Goal: Transaction & Acquisition: Book appointment/travel/reservation

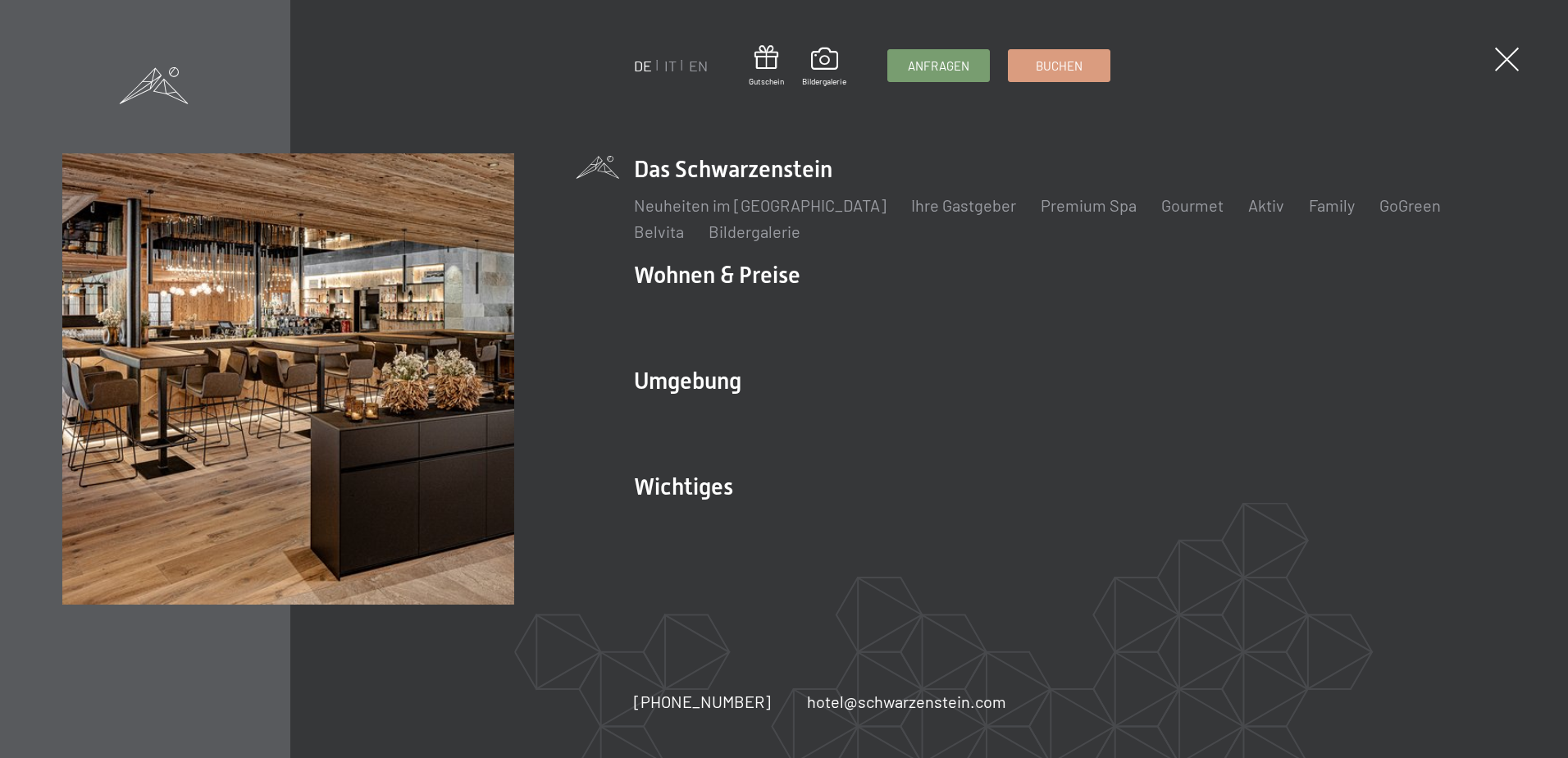
click at [664, 61] on ul "DE IT EN" at bounding box center [670, 65] width 74 height 21
click at [665, 65] on link "IT" at bounding box center [670, 65] width 12 height 18
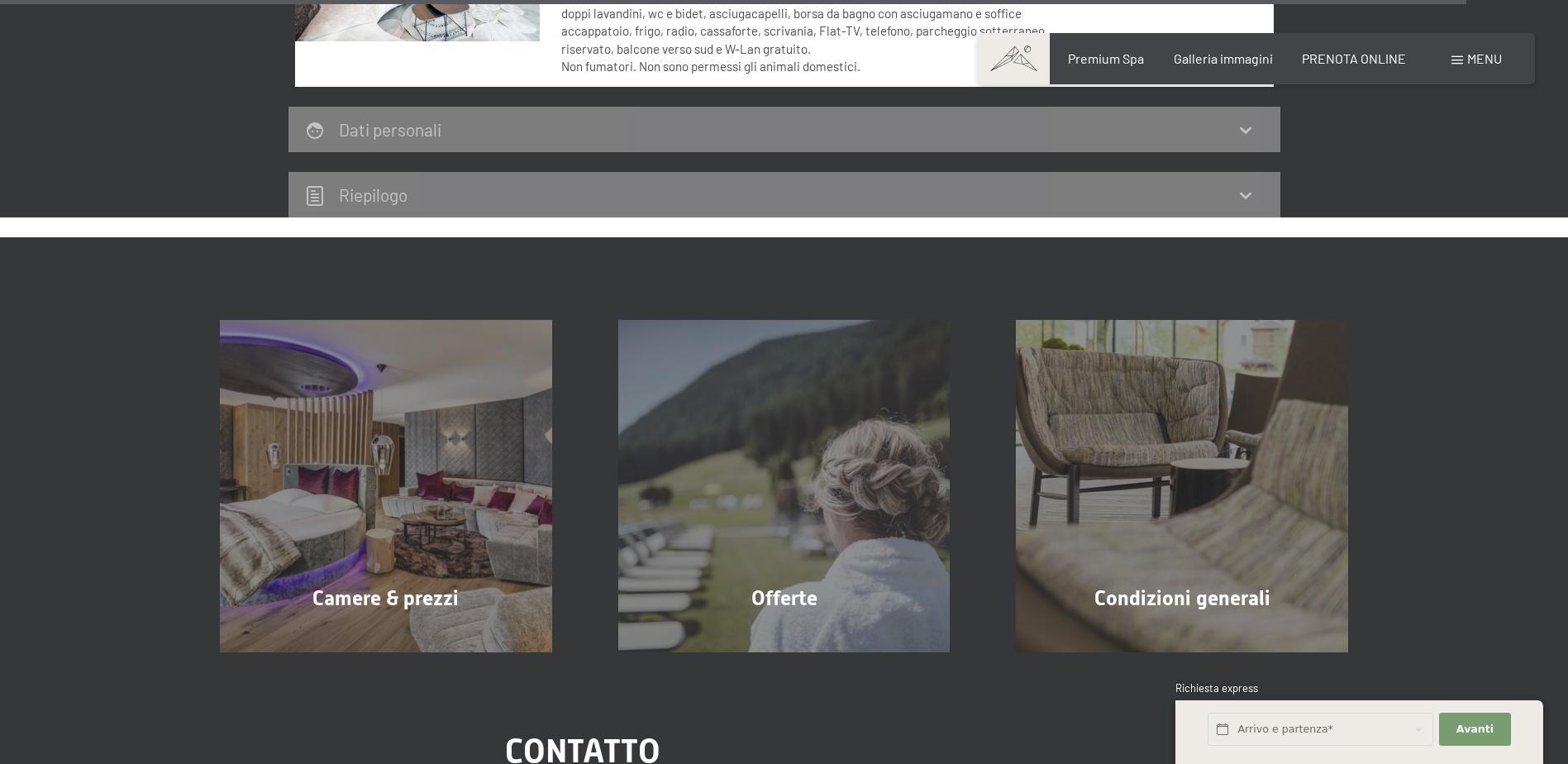
scroll to position [5378, 0]
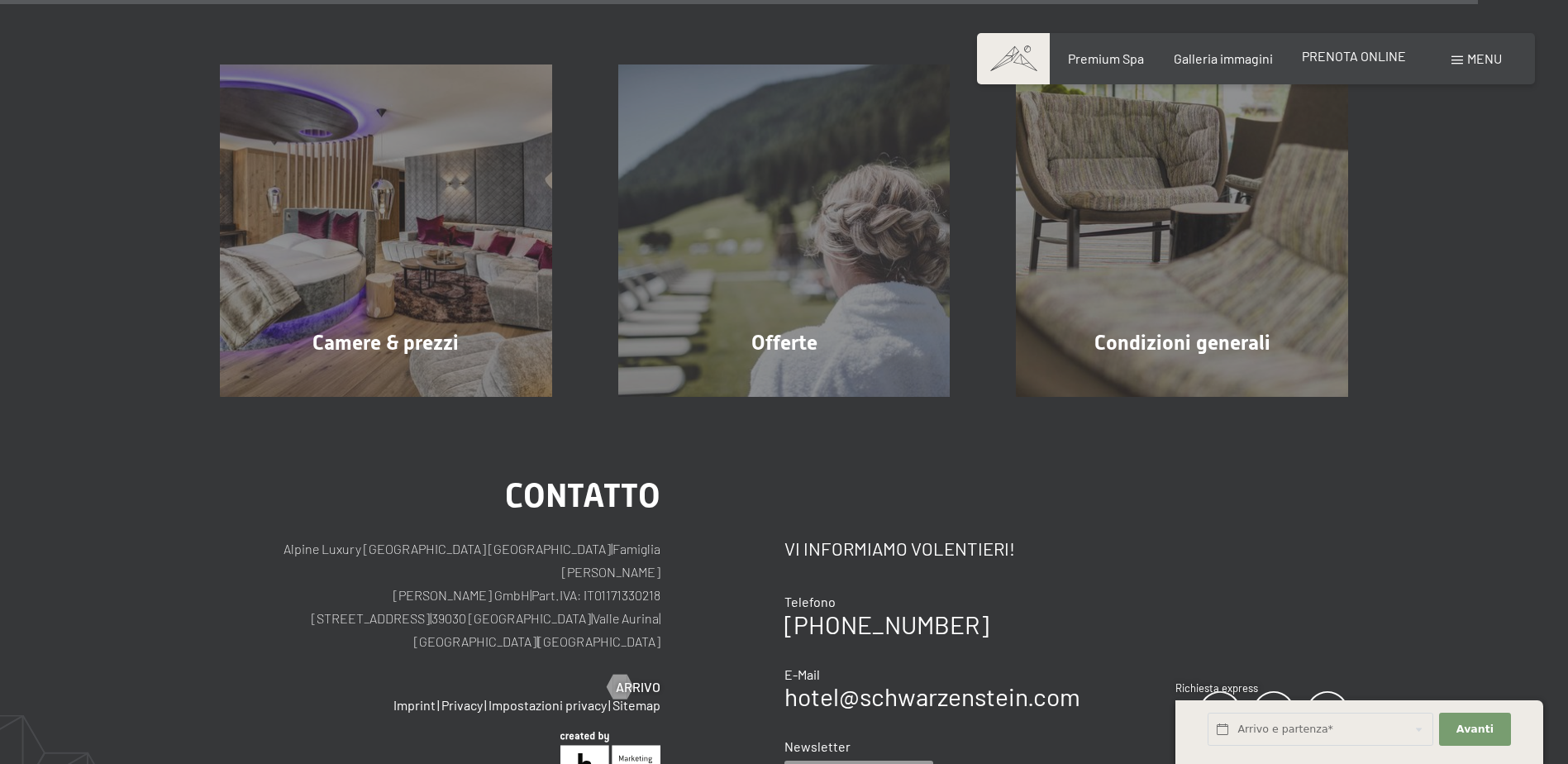
click at [1398, 58] on span "PRENOTA ONLINE" at bounding box center [1354, 55] width 104 height 16
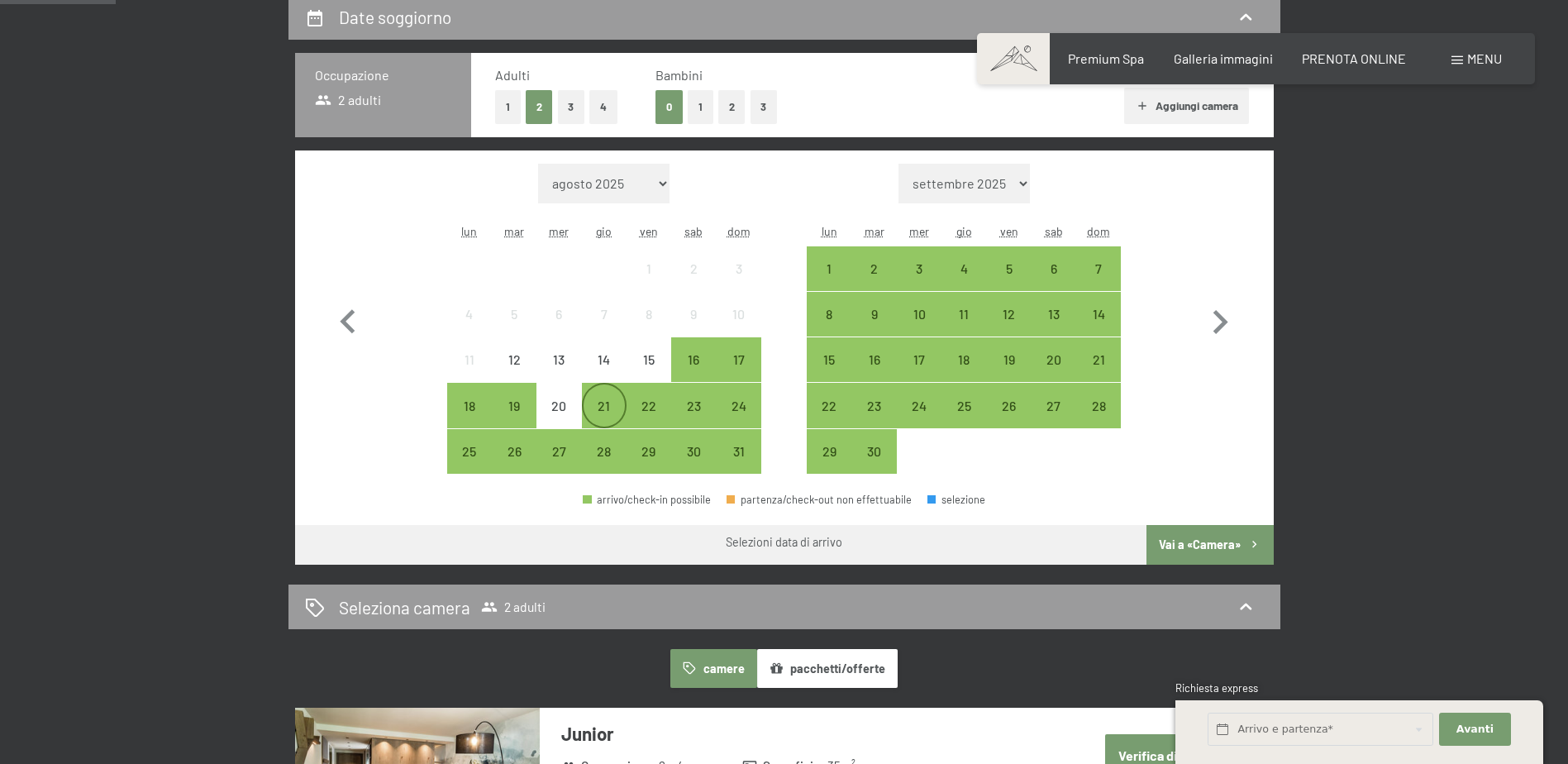
click at [605, 403] on div "21" at bounding box center [605, 420] width 42 height 42
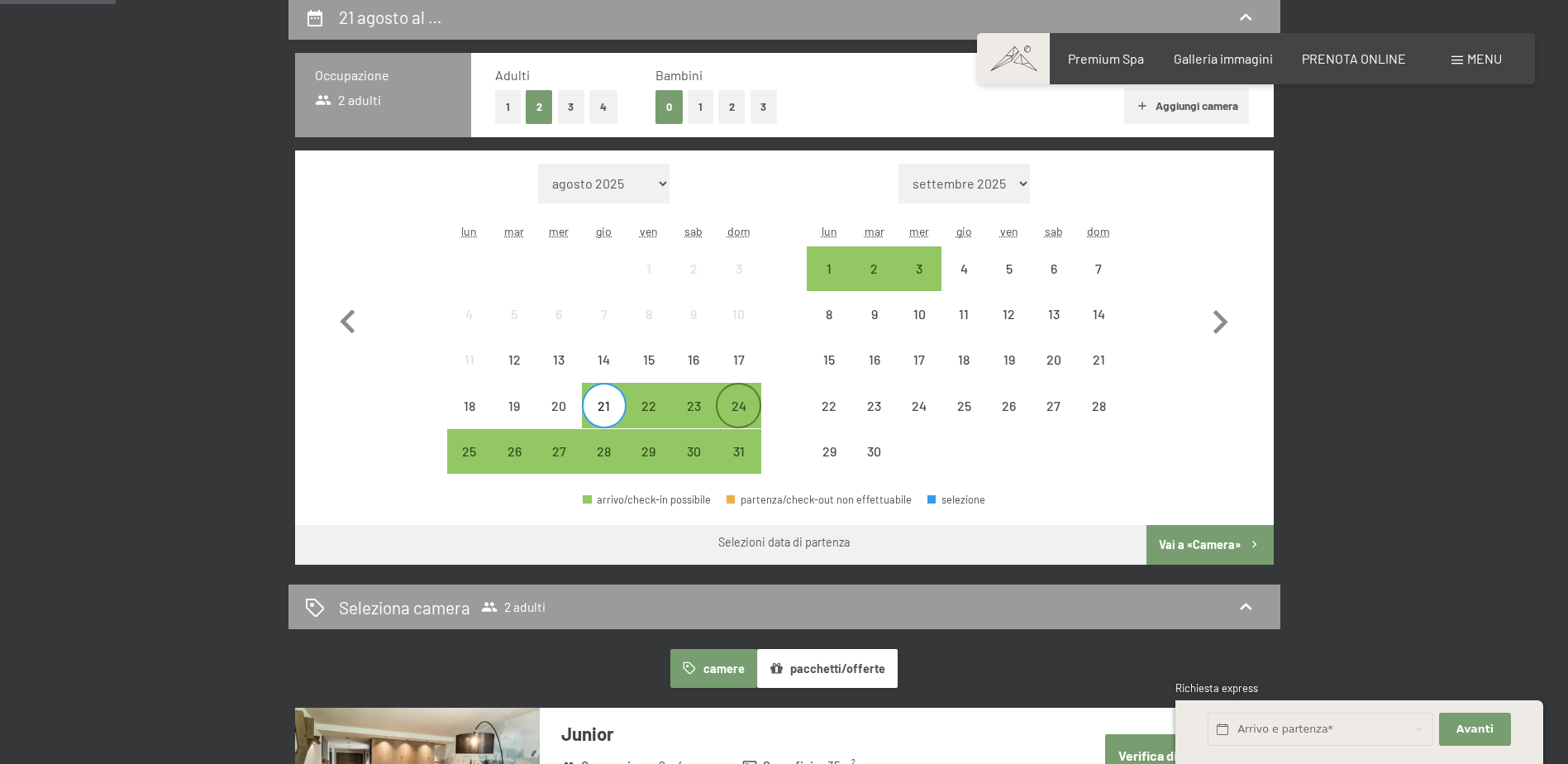
click at [733, 409] on div "24" at bounding box center [738, 420] width 42 height 42
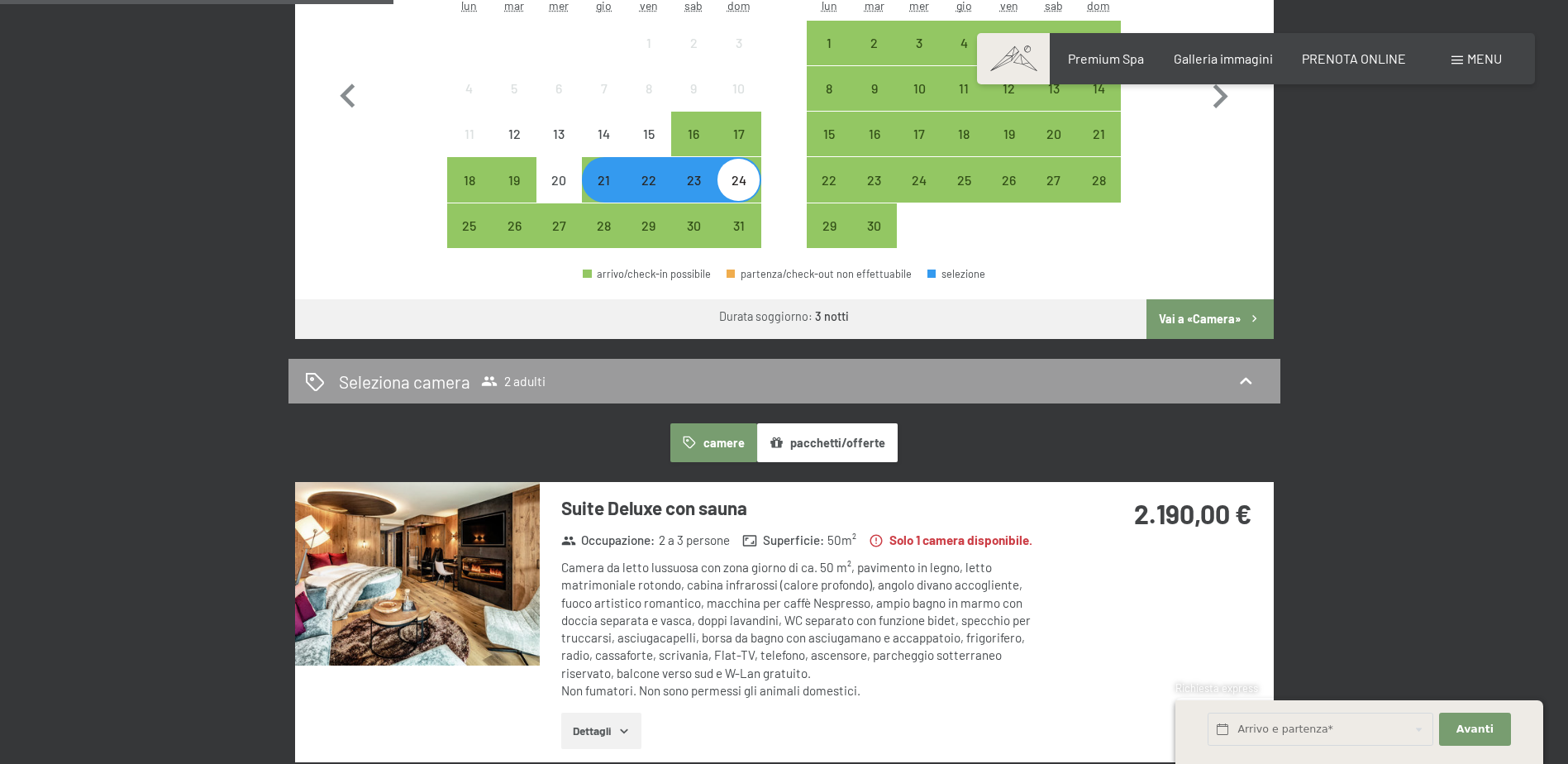
scroll to position [579, 0]
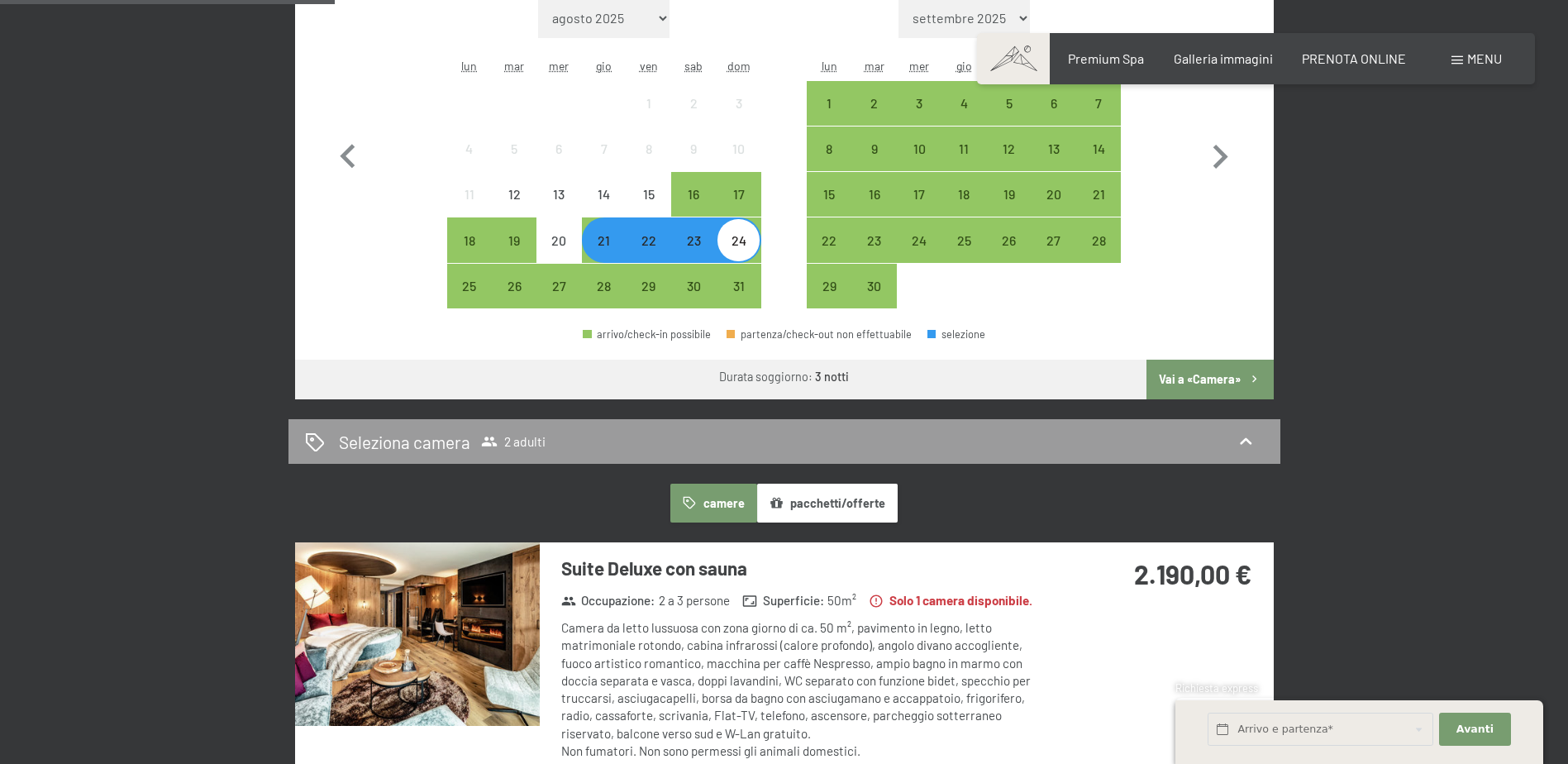
click at [651, 243] on div "22" at bounding box center [649, 254] width 42 height 42
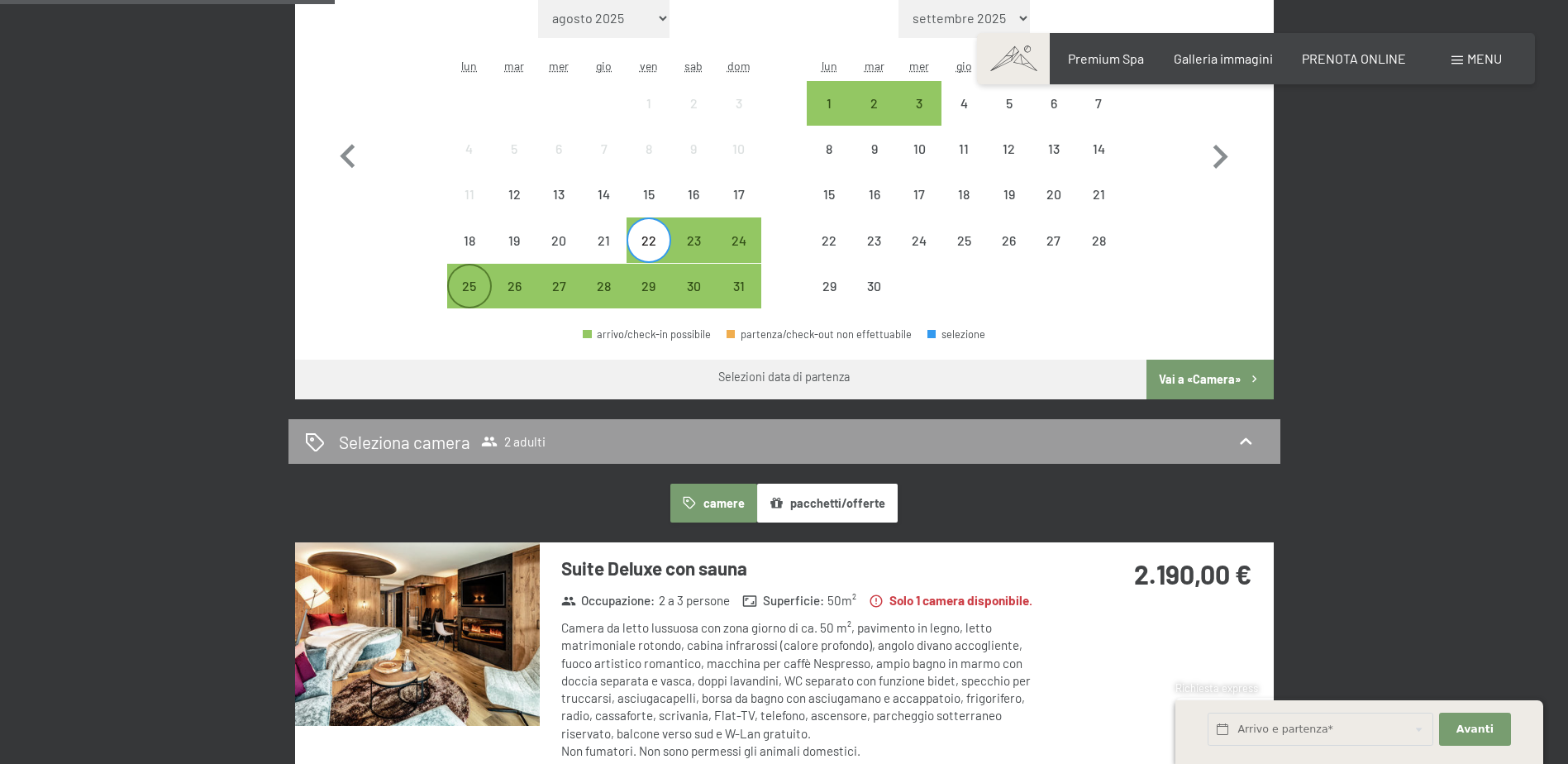
click at [473, 284] on div "25" at bounding box center [470, 300] width 42 height 42
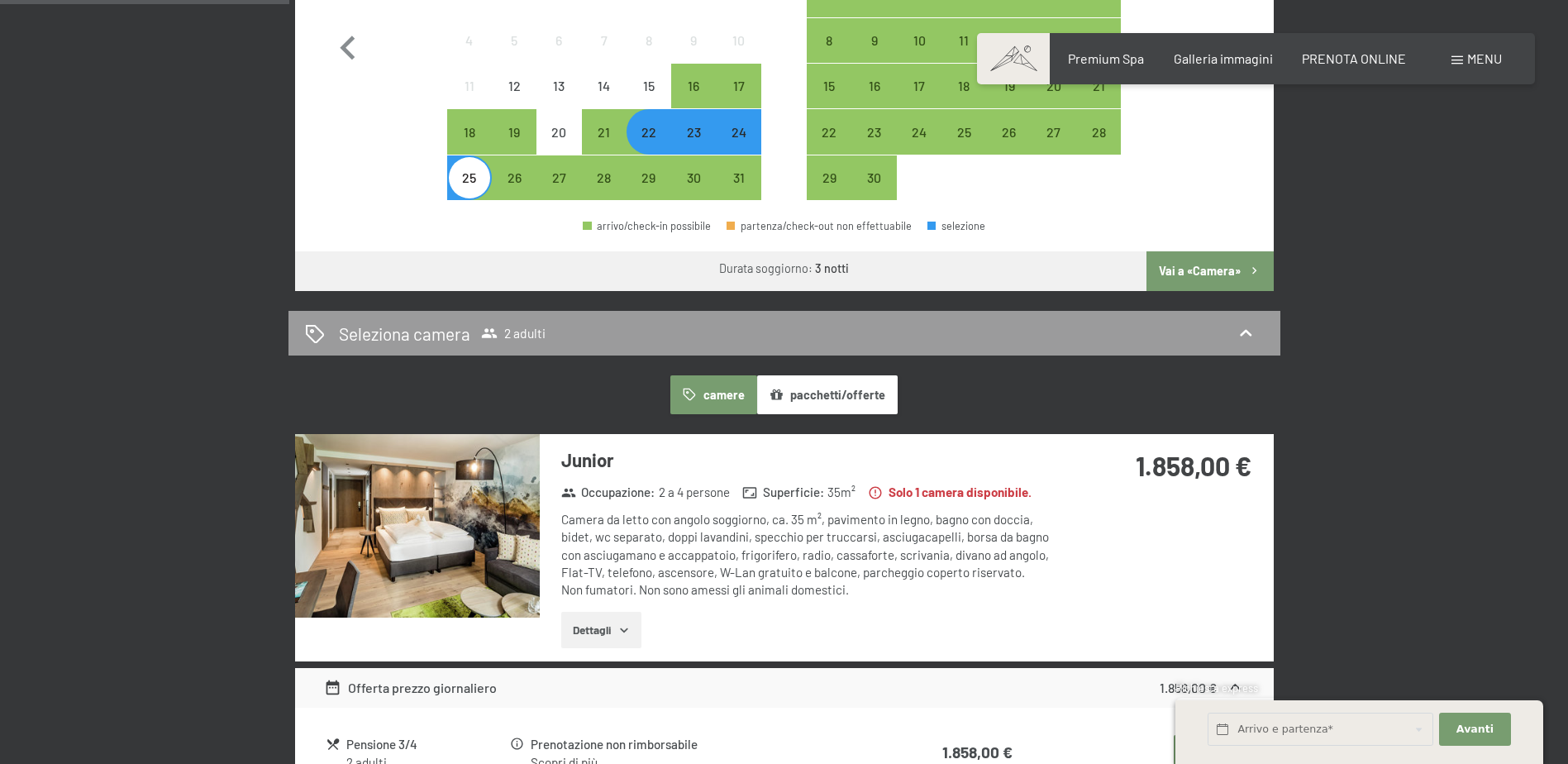
scroll to position [661, 0]
